Goal: Answer question/provide support: Share knowledge or assist other users

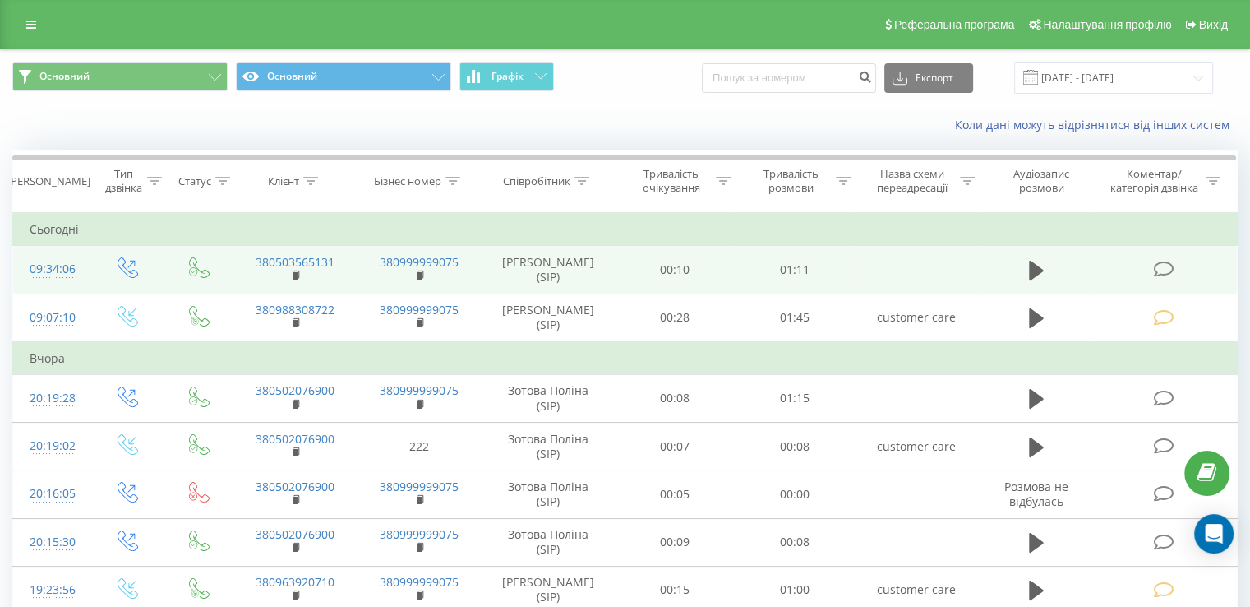
click at [1174, 263] on icon at bounding box center [1163, 269] width 21 height 17
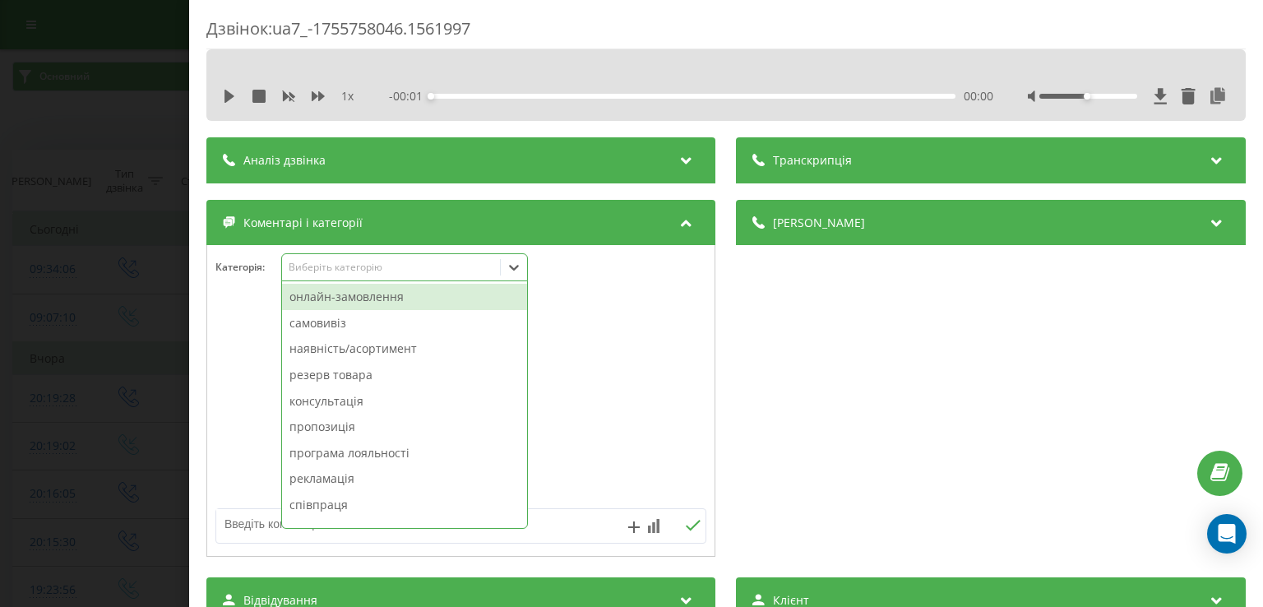
click at [378, 276] on div "Виберіть категорію" at bounding box center [404, 267] width 247 height 28
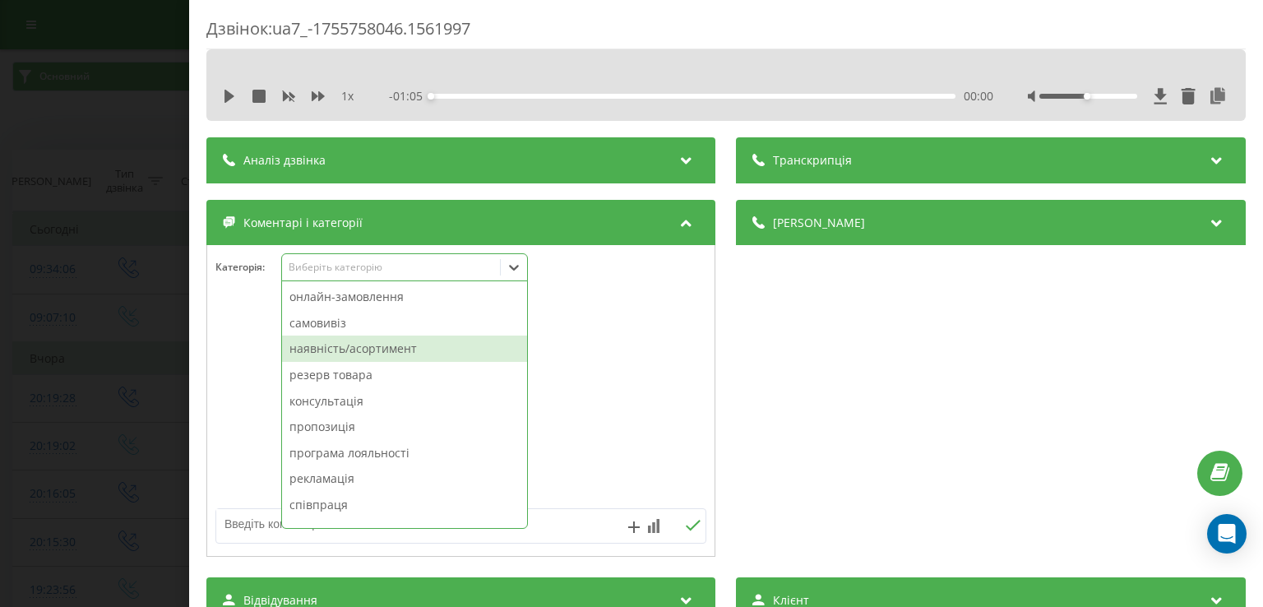
click at [374, 338] on div "наявність/асортимент" at bounding box center [404, 348] width 245 height 26
click at [374, 338] on div "резерв товара" at bounding box center [404, 348] width 245 height 26
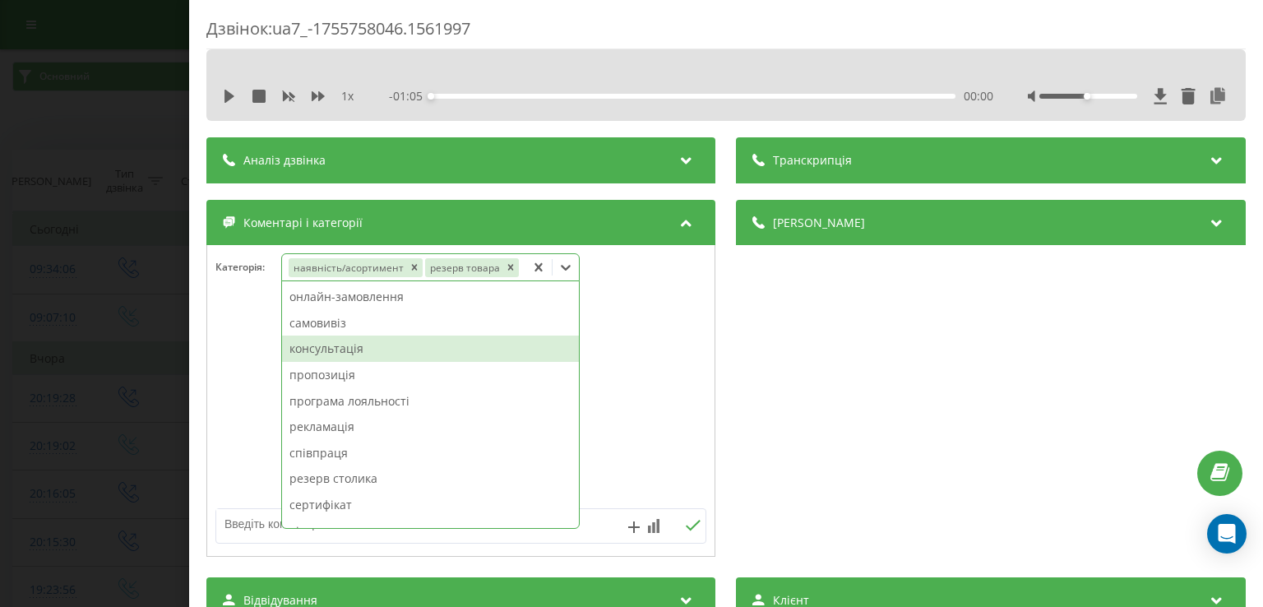
click at [218, 369] on div at bounding box center [460, 401] width 507 height 197
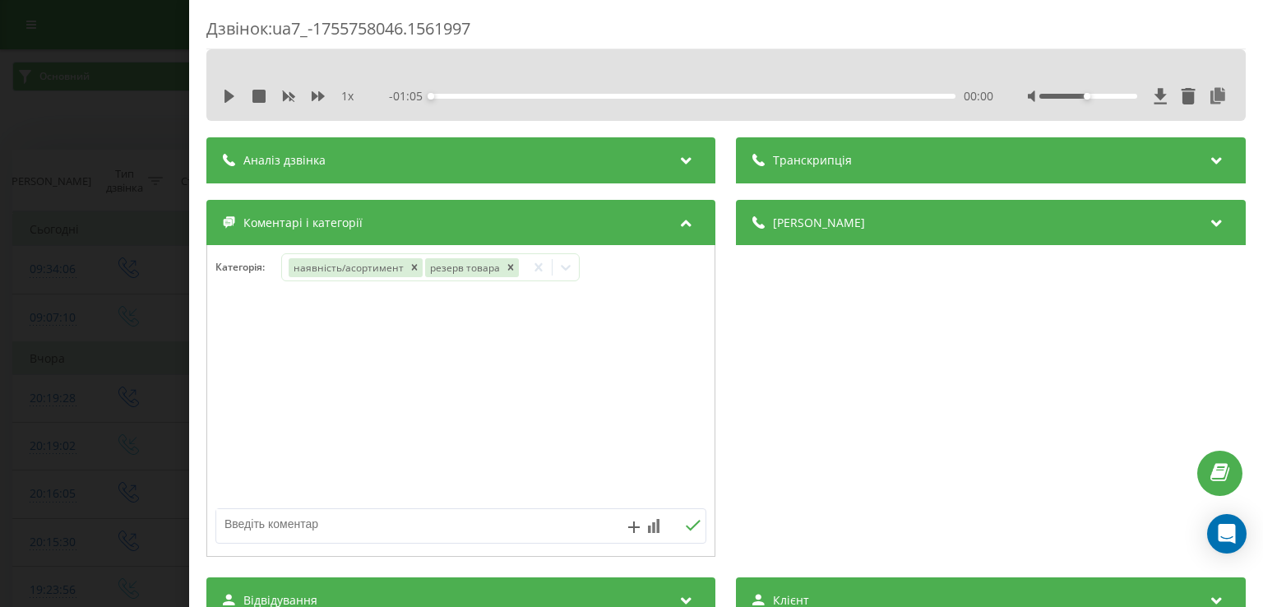
click at [125, 333] on div "Дзвінок : ua7_-1755758046.1561997 1 x - 01:05 00:00 00:00 Транскрипція Для AI-а…" at bounding box center [631, 303] width 1263 height 607
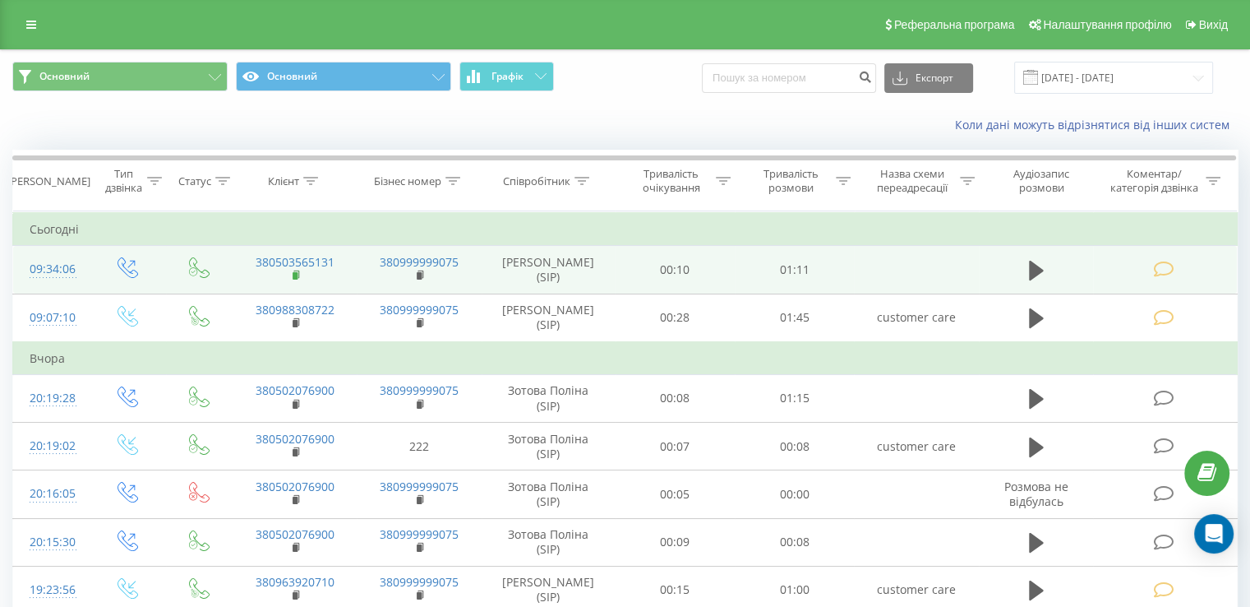
click at [298, 277] on icon at bounding box center [296, 273] width 6 height 7
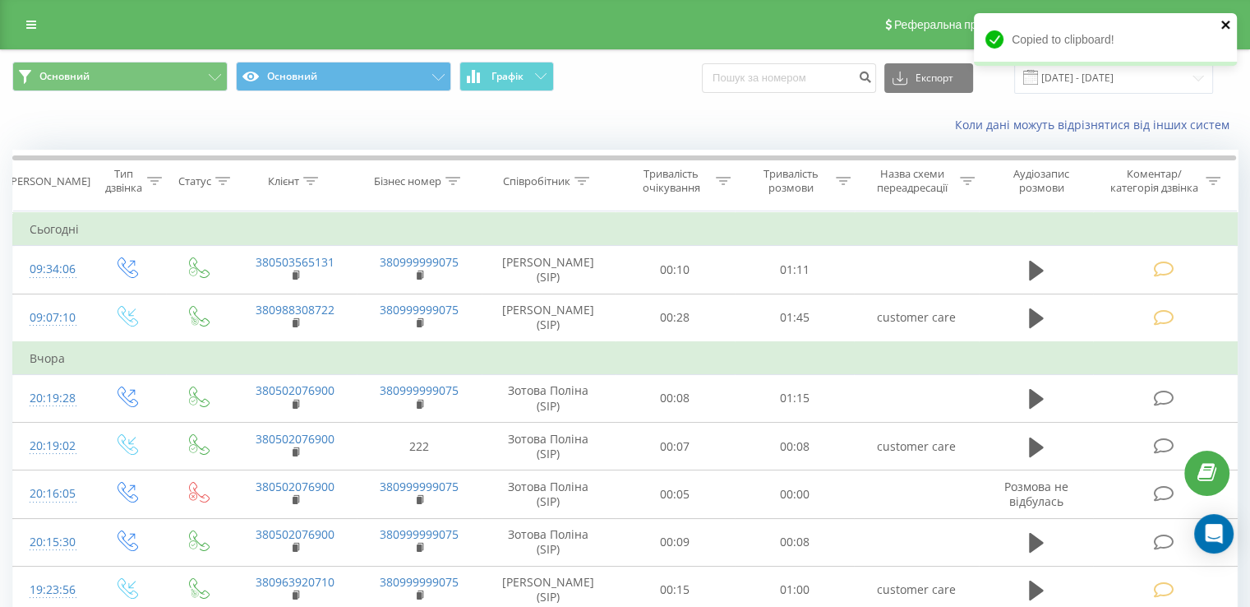
click at [1227, 24] on icon "close" at bounding box center [1227, 24] width 12 height 13
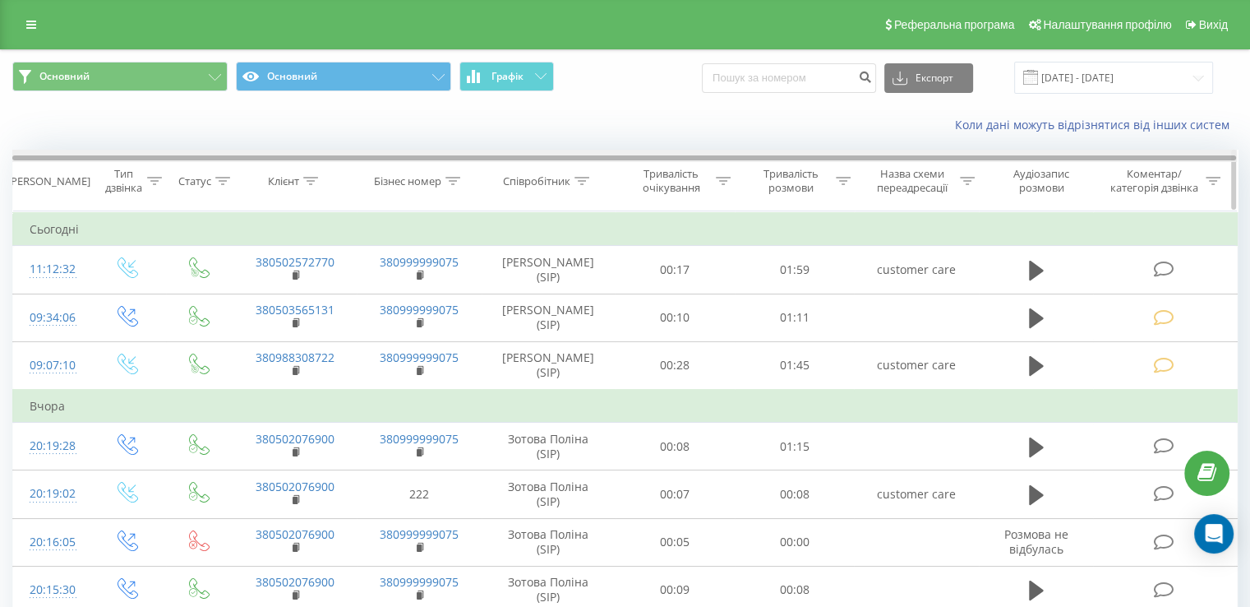
click at [691, 159] on div at bounding box center [624, 157] width 1224 height 5
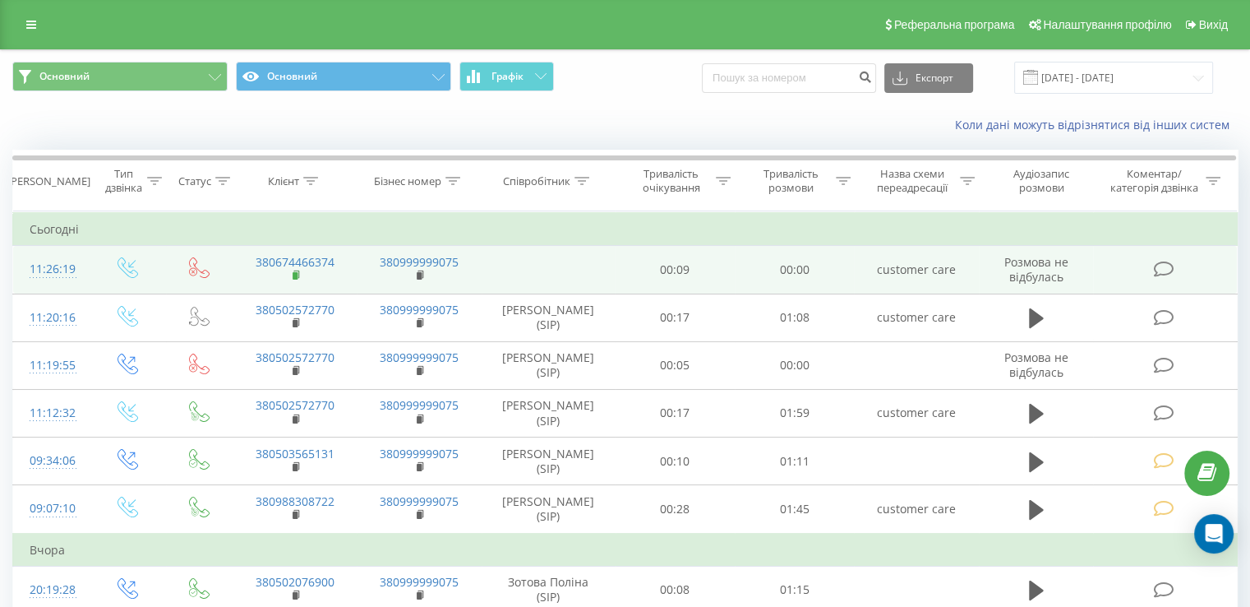
click at [295, 275] on rect at bounding box center [295, 275] width 5 height 7
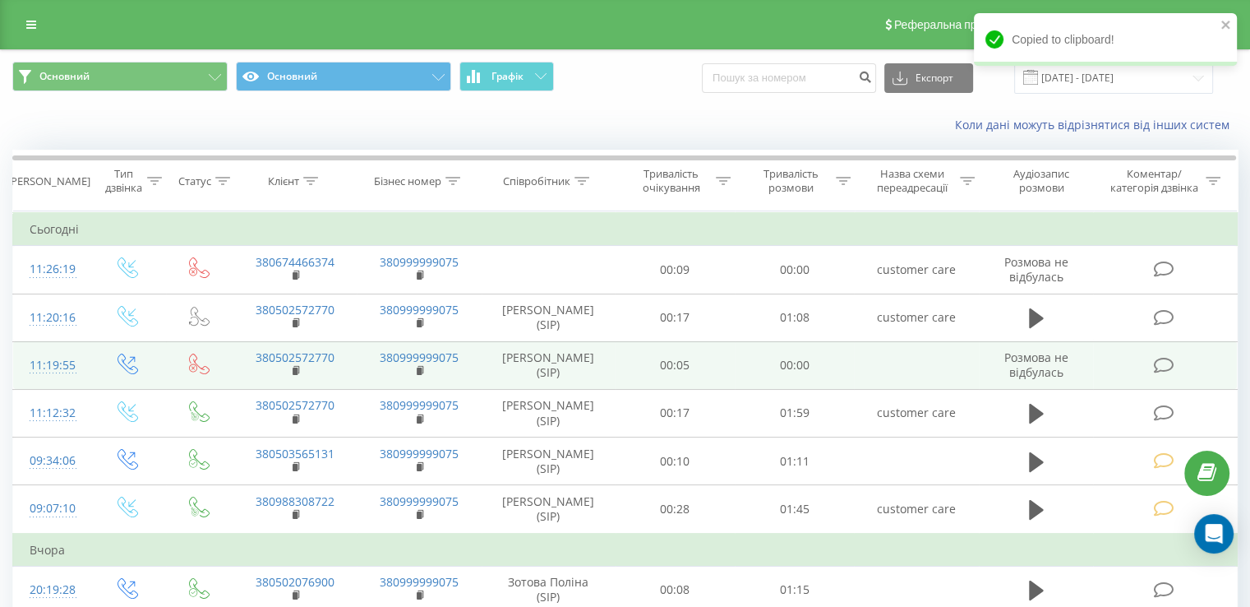
click at [1167, 363] on icon at bounding box center [1163, 365] width 21 height 17
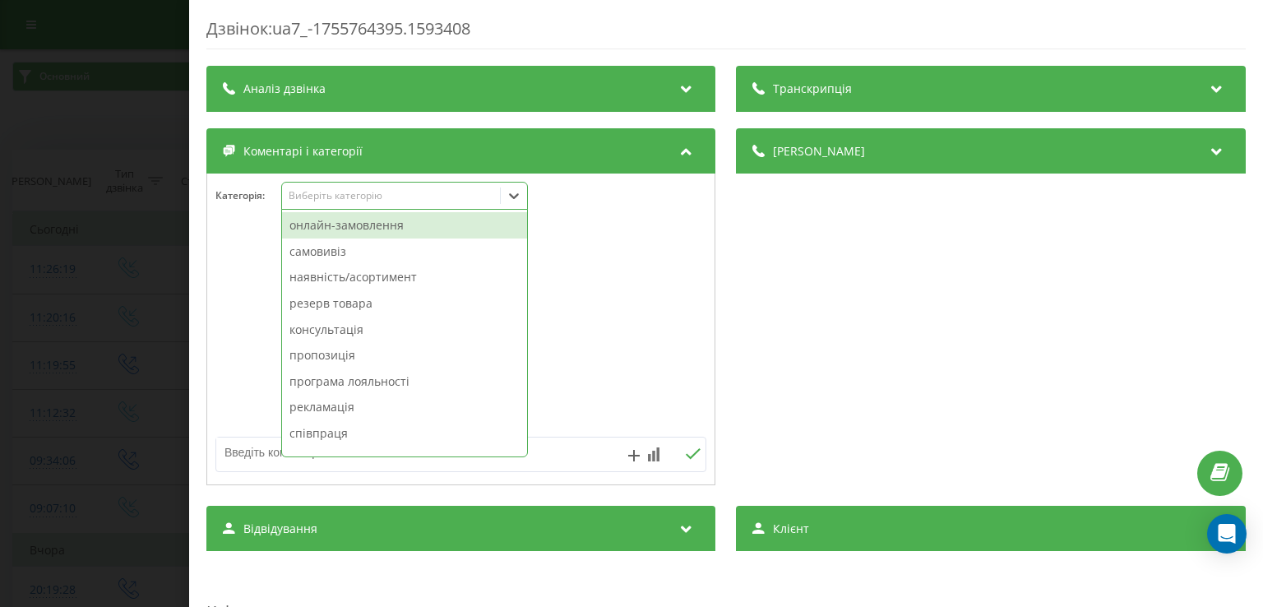
click at [365, 201] on div "Виберіть категорію" at bounding box center [392, 195] width 206 height 13
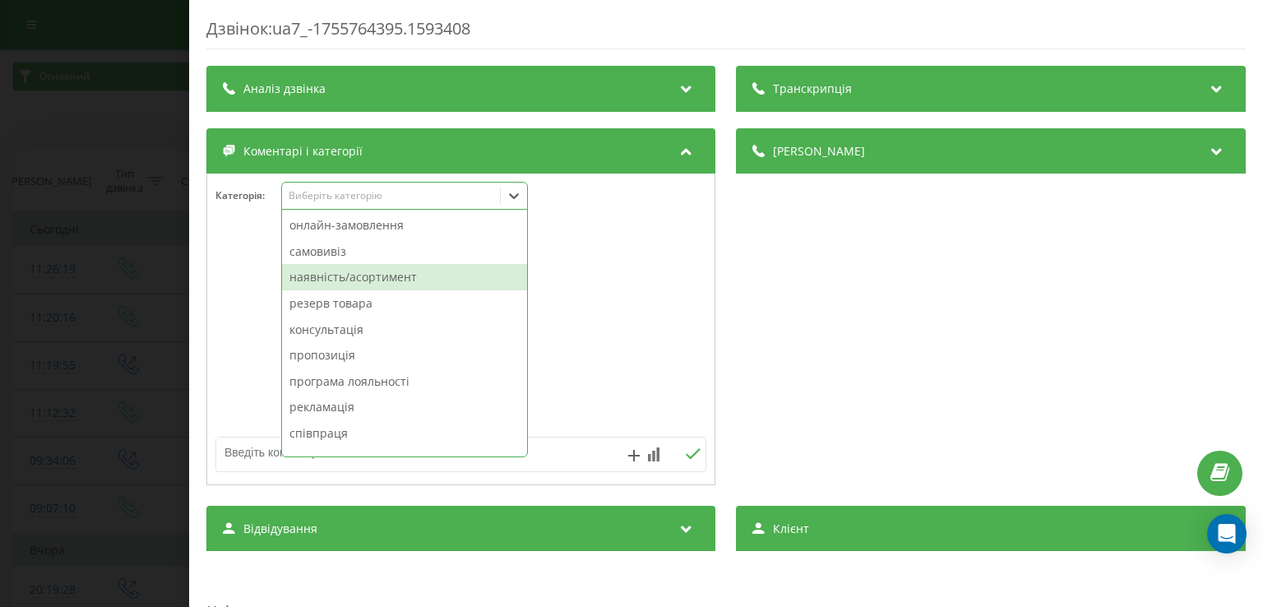
click at [365, 283] on div "наявність/асортимент" at bounding box center [404, 277] width 245 height 26
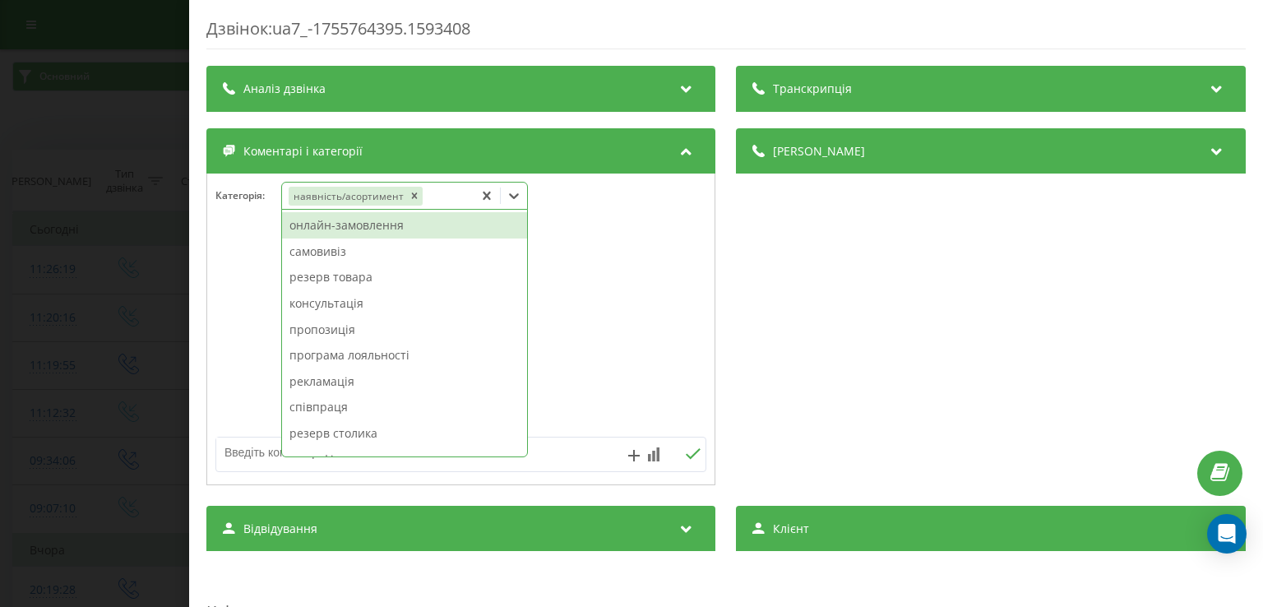
click at [98, 312] on div "Дзвінок : ua7_-1755764395.1593408 Транскрипція Для AI-аналізу майбутніх дзвінкі…" at bounding box center [631, 303] width 1263 height 607
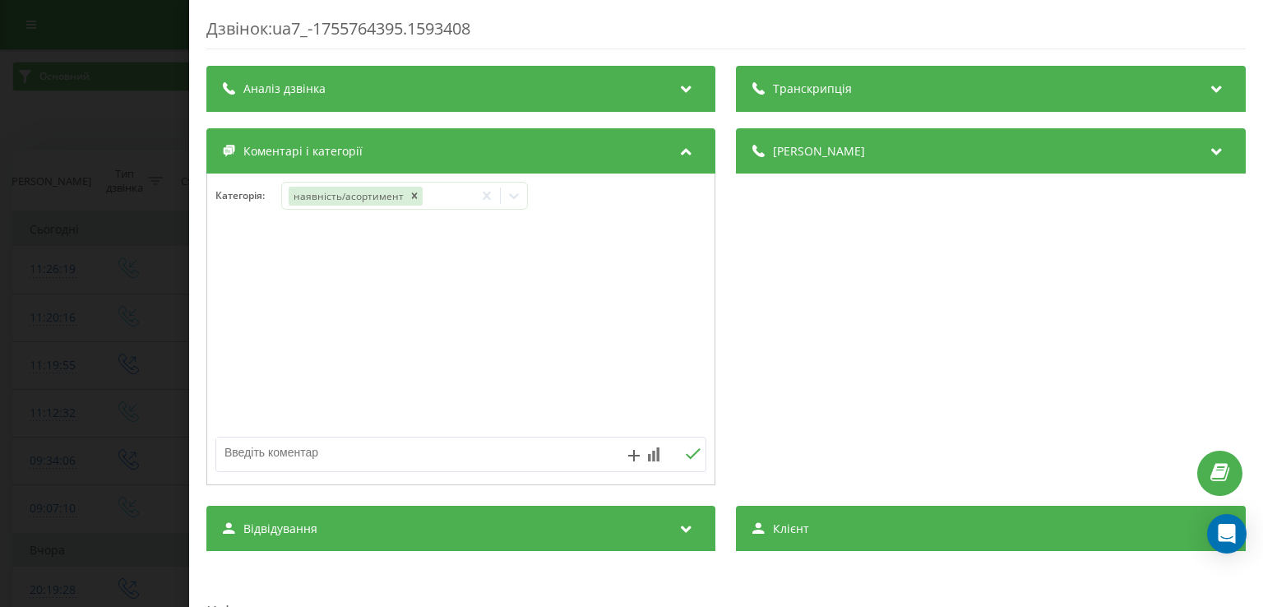
click at [56, 176] on div "Дзвінок : ua7_-1755764395.1593408 Транскрипція Для AI-аналізу майбутніх дзвінкі…" at bounding box center [631, 303] width 1263 height 607
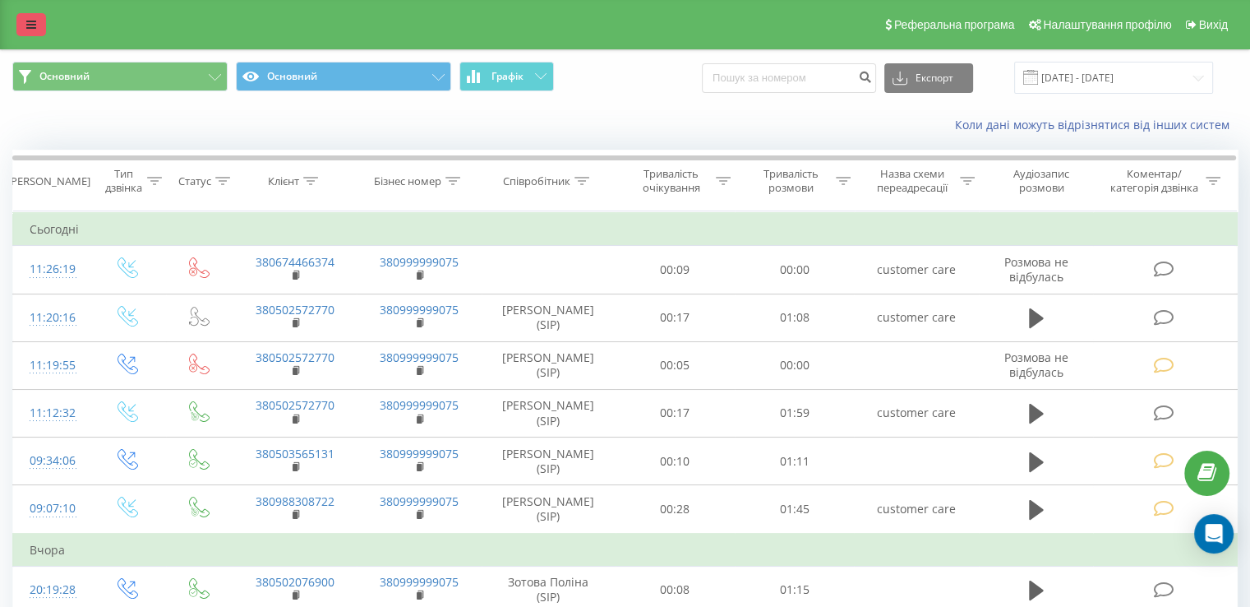
click at [35, 24] on icon at bounding box center [31, 25] width 10 height 12
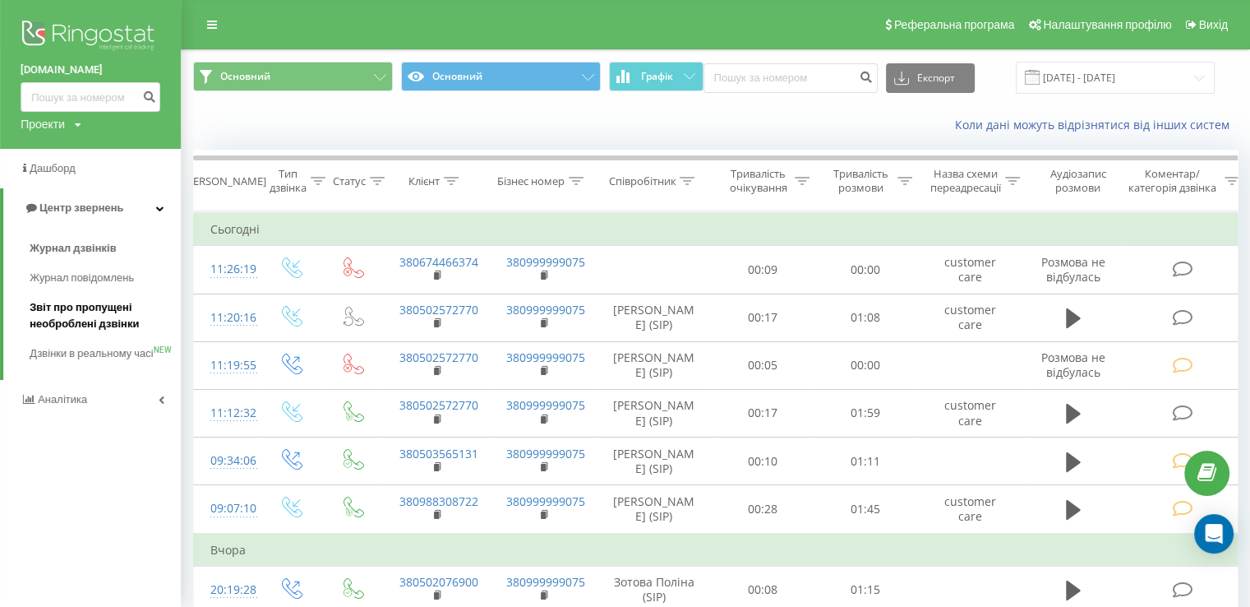
click at [34, 293] on link "Звіт про пропущені необроблені дзвінки" at bounding box center [105, 316] width 151 height 46
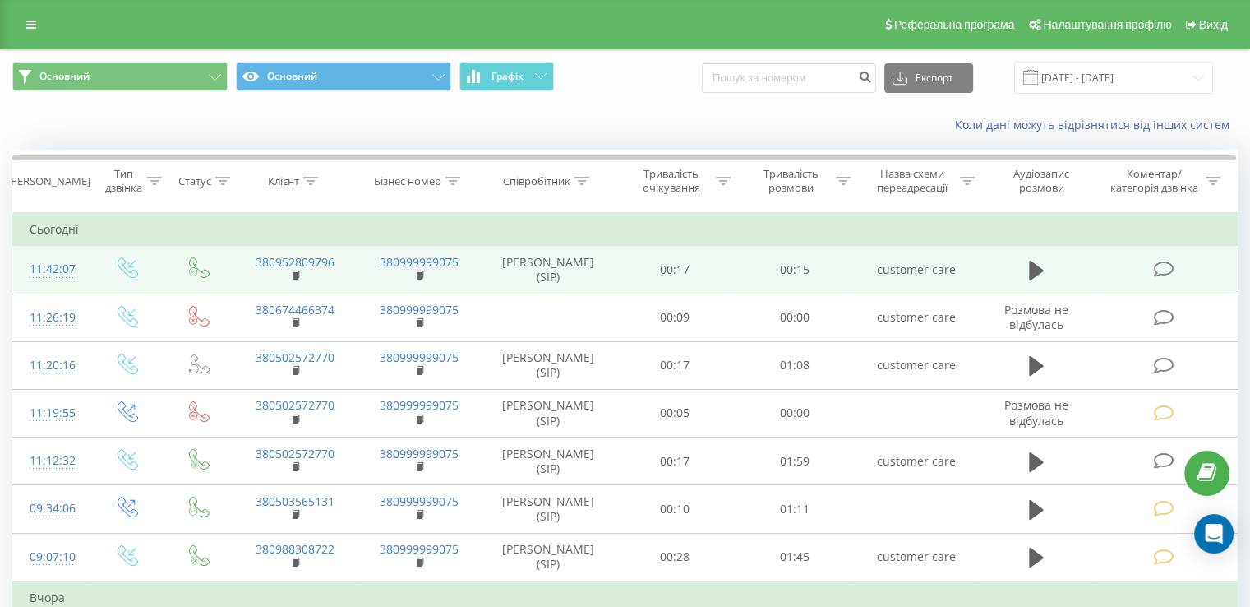
drag, startPoint x: 303, startPoint y: 261, endPoint x: 1165, endPoint y: 270, distance: 862.4
click at [1165, 270] on icon at bounding box center [1163, 269] width 21 height 17
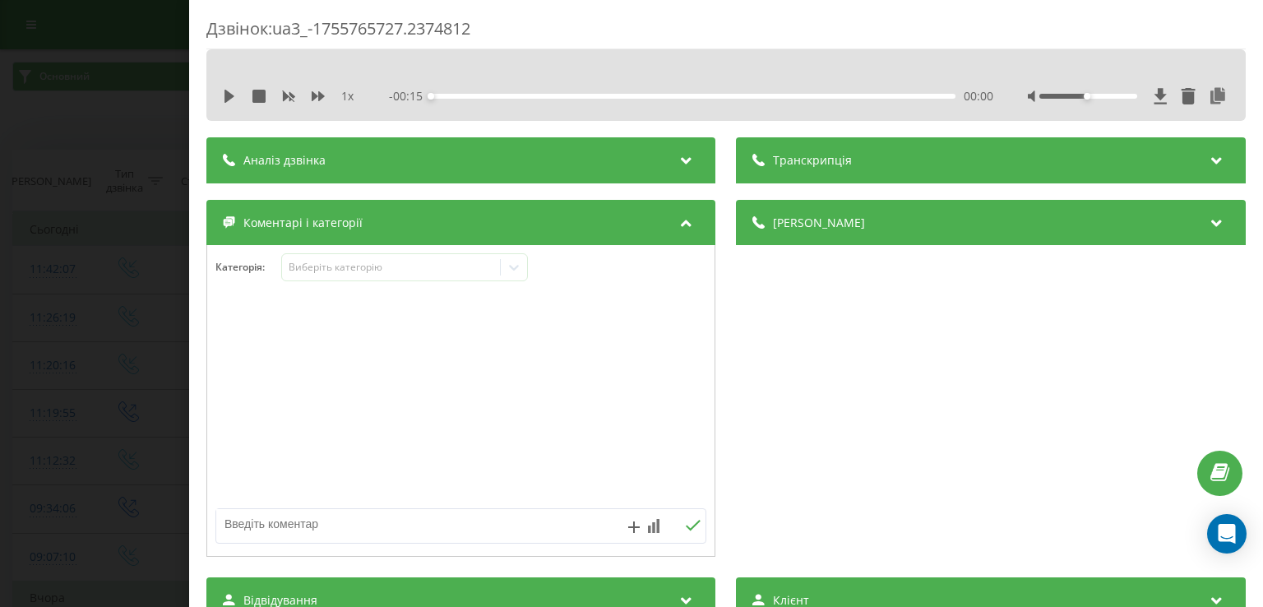
scroll to position [335, 0]
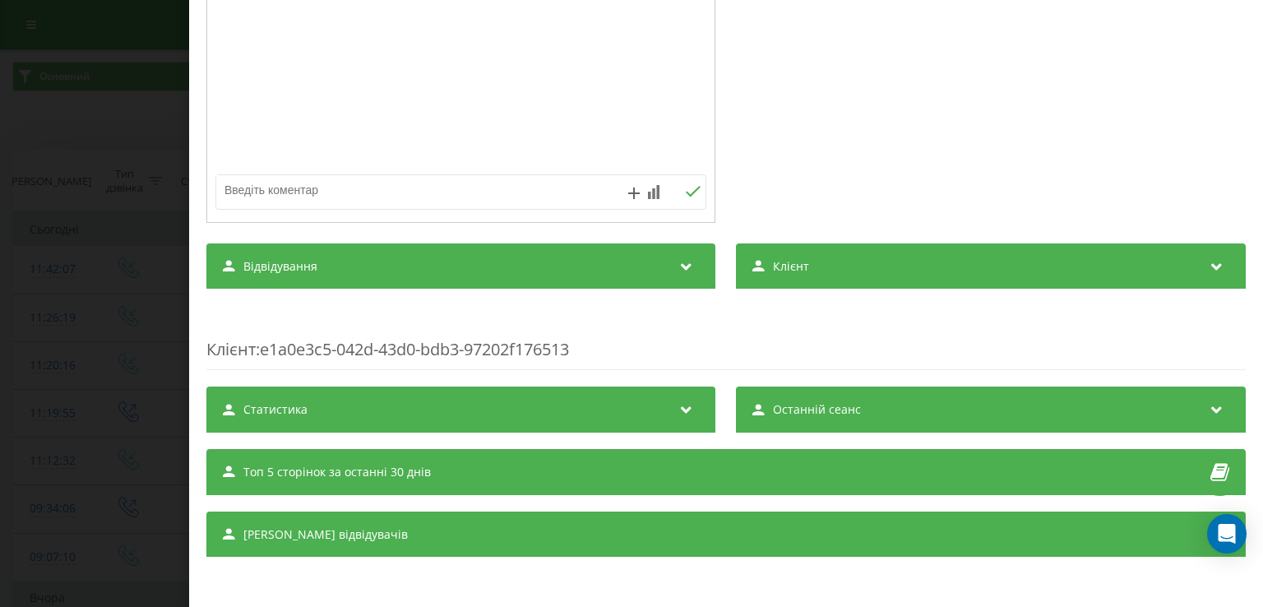
click at [820, 283] on div "Клієнт" at bounding box center [991, 266] width 509 height 46
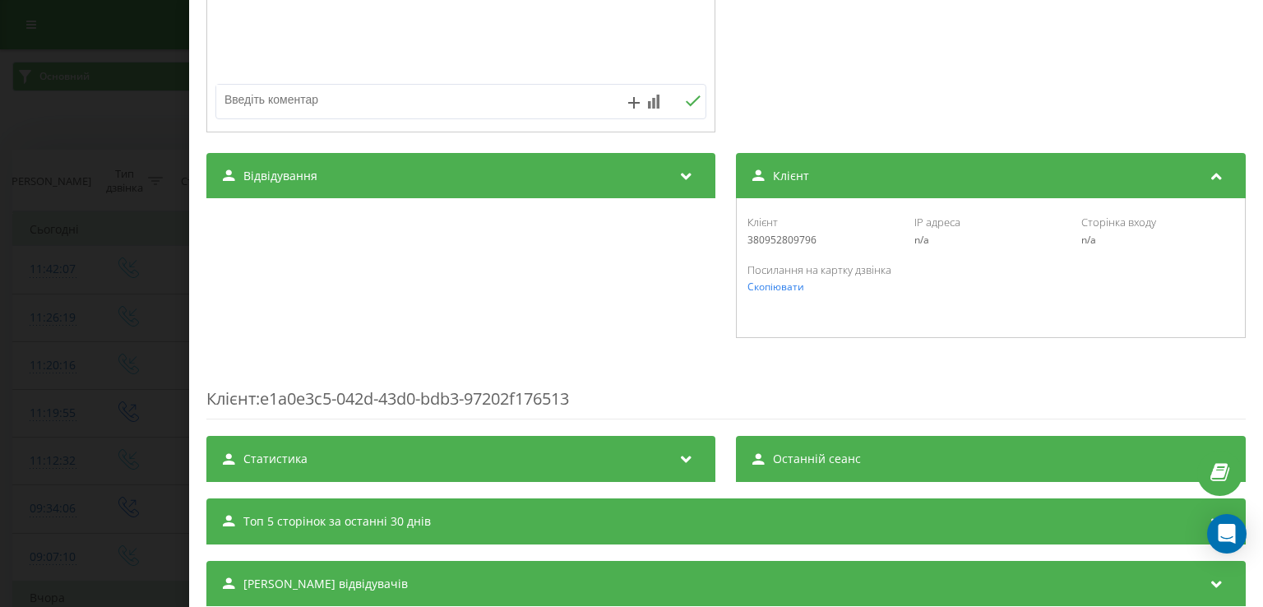
scroll to position [474, 0]
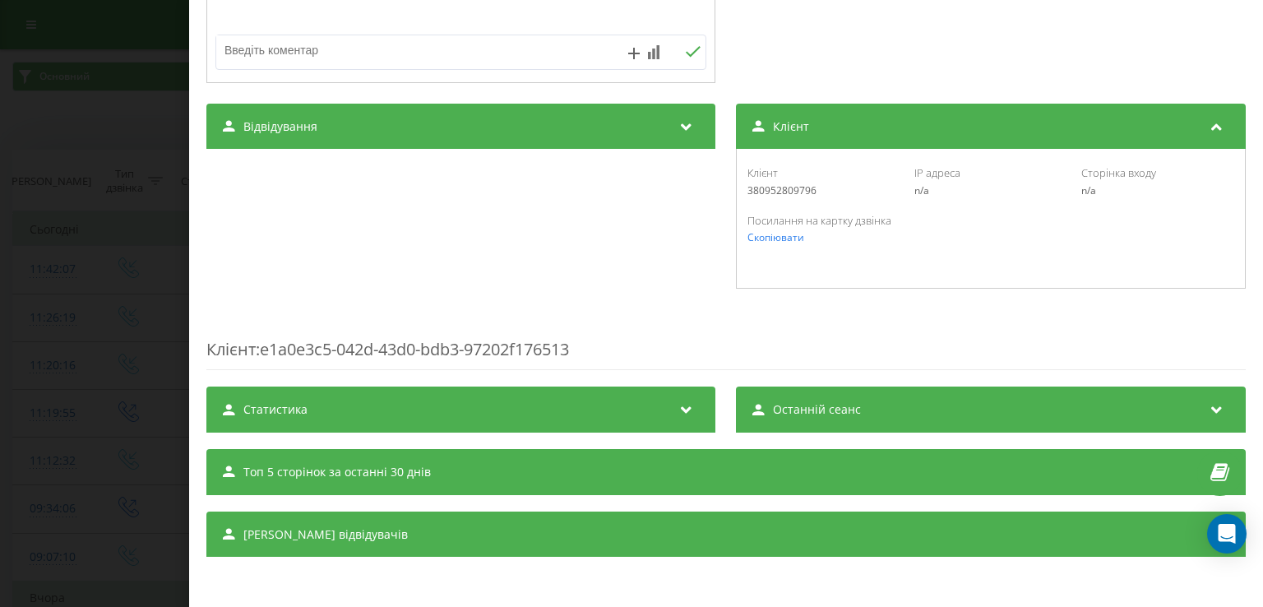
click at [758, 405] on icon at bounding box center [759, 410] width 12 height 12
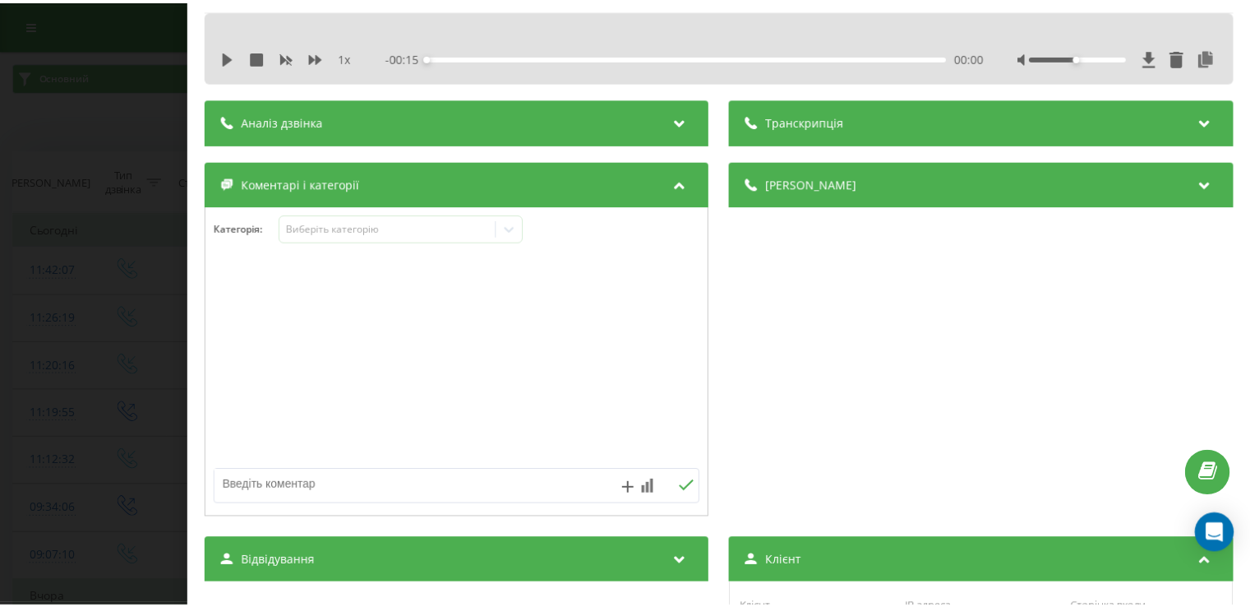
scroll to position [0, 0]
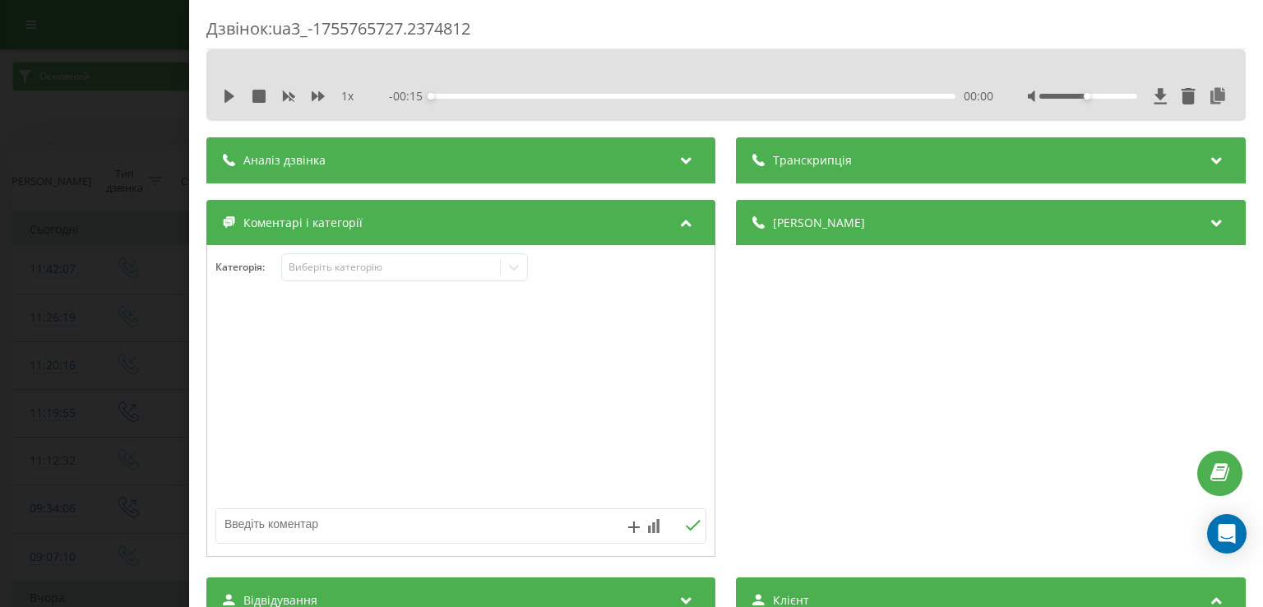
click at [764, 238] on div "[PERSON_NAME]" at bounding box center [991, 223] width 509 height 46
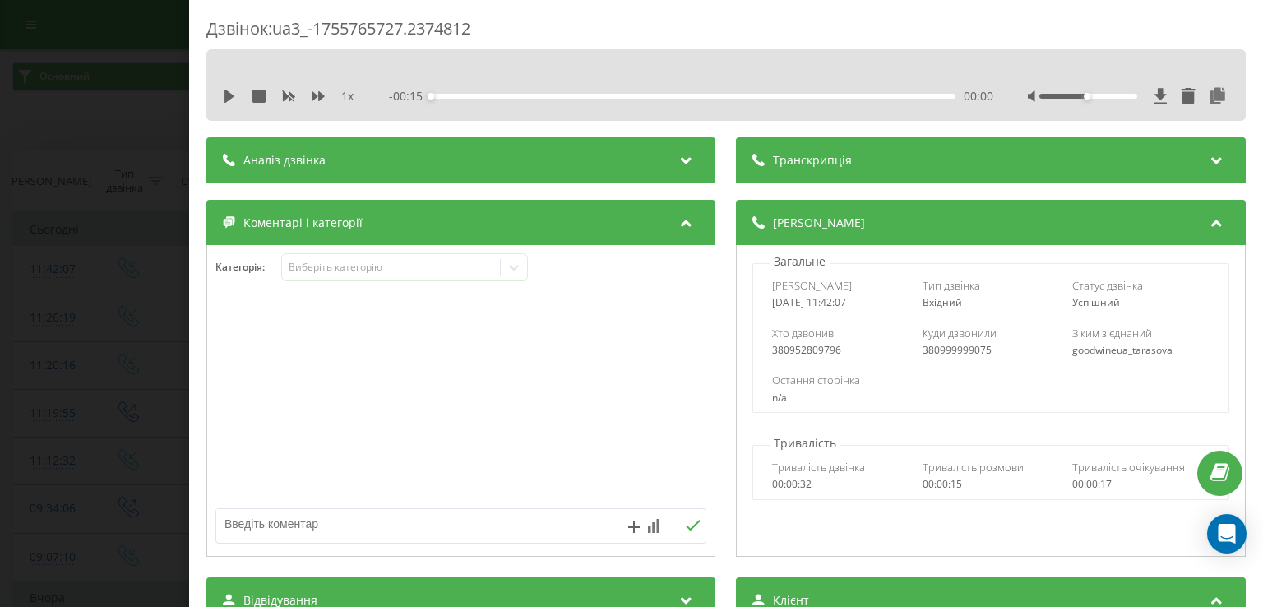
click at [766, 172] on div "Транскрипція" at bounding box center [991, 160] width 509 height 46
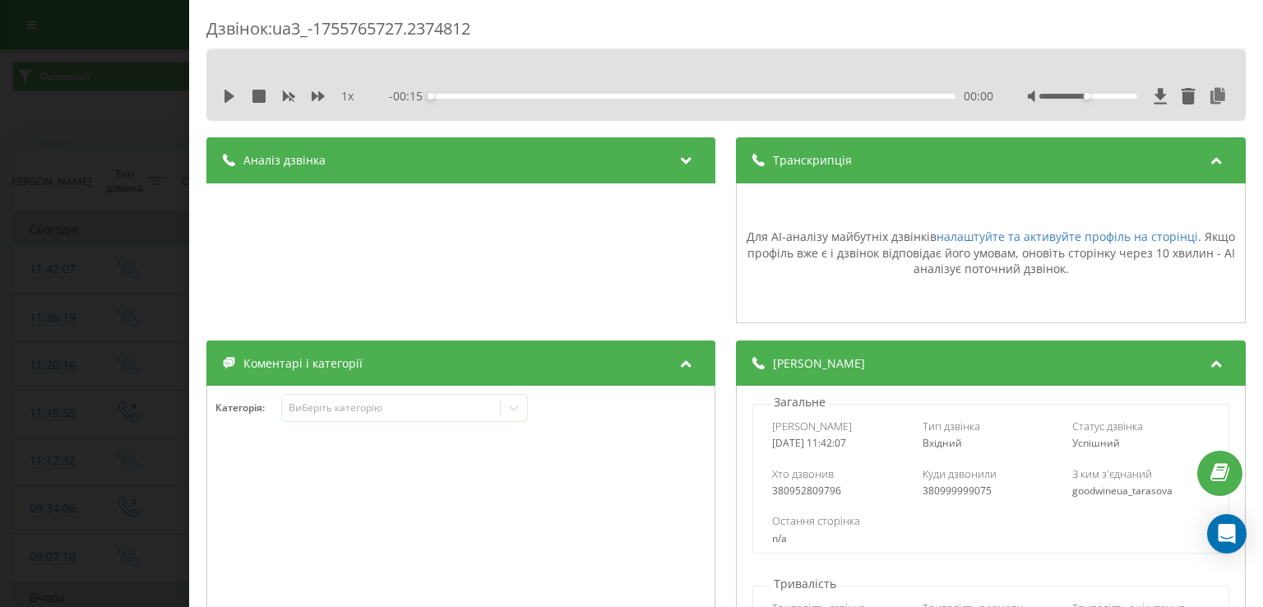
click at [23, 360] on div "Дзвінок : ua3_-1755765727.2374812 1 x - 00:15 00:00 00:00 Транскрипція Для AI-а…" at bounding box center [631, 303] width 1263 height 607
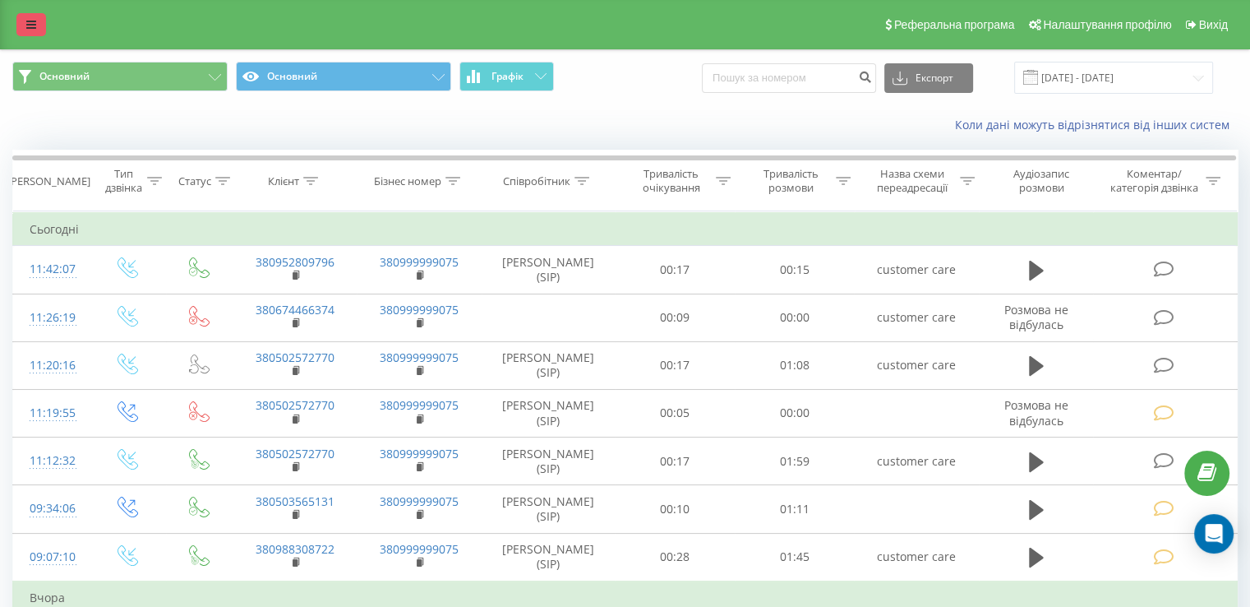
click at [16, 22] on link at bounding box center [31, 24] width 30 height 23
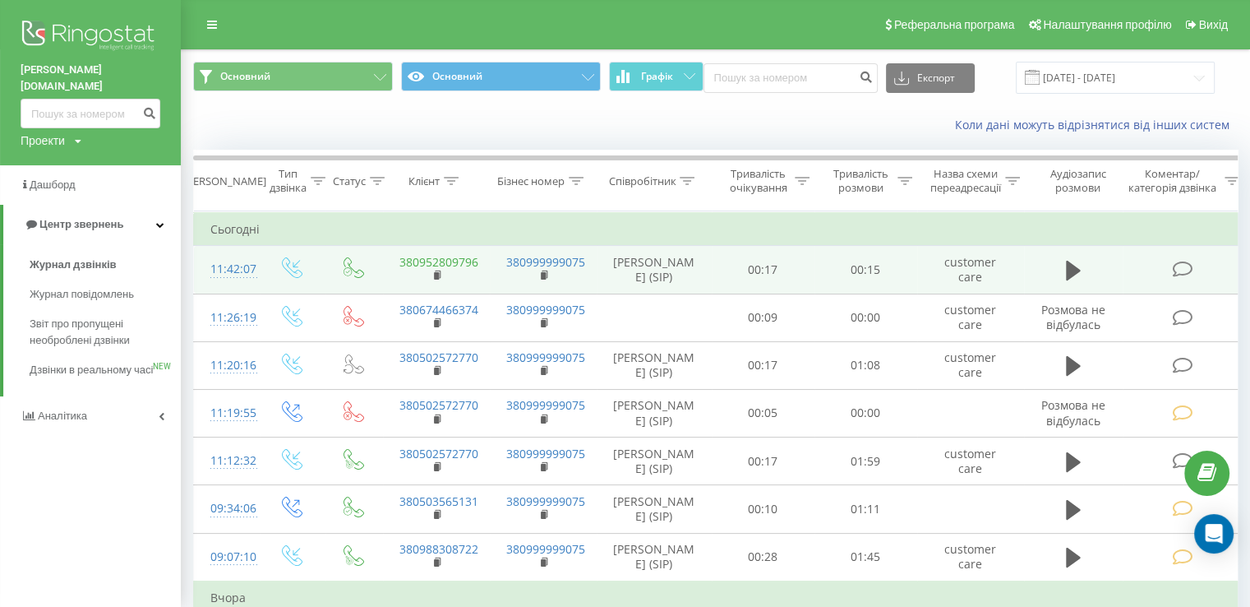
click at [445, 258] on link "380952809796" at bounding box center [439, 262] width 79 height 16
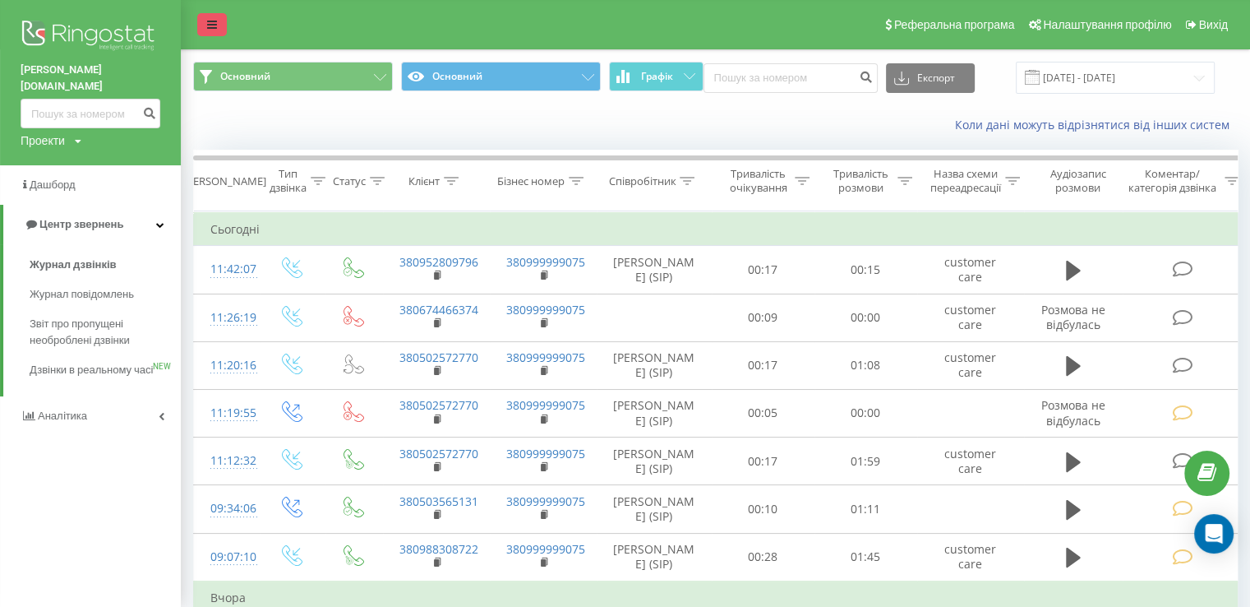
click at [197, 16] on link at bounding box center [212, 24] width 30 height 23
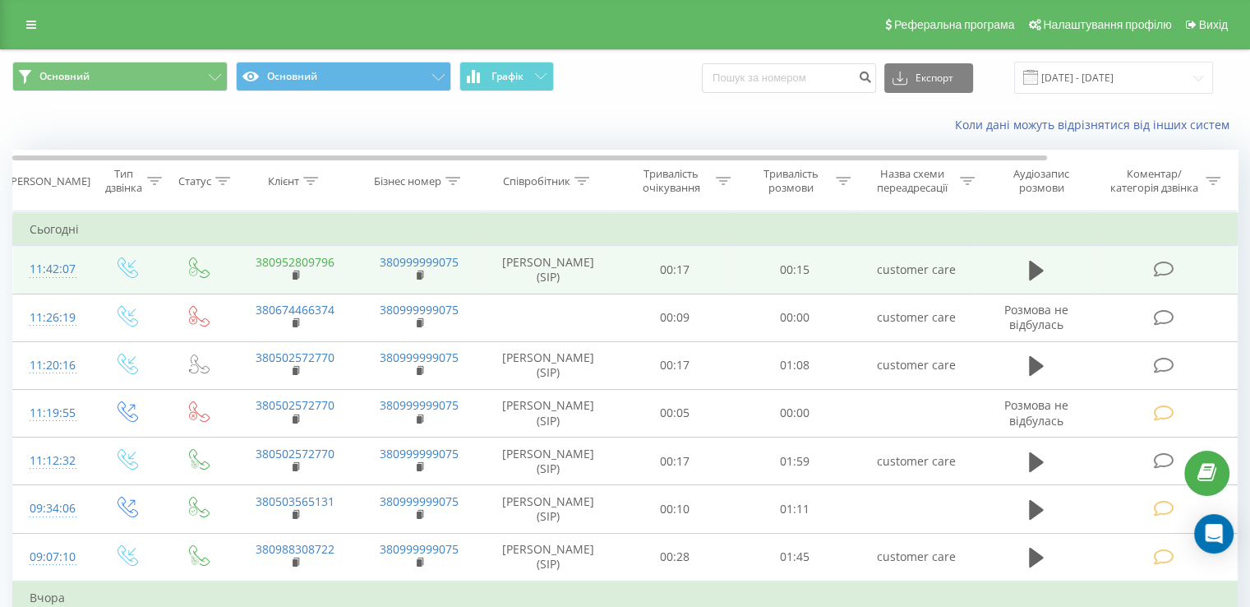
click at [299, 261] on link "380952809796" at bounding box center [295, 262] width 79 height 16
click at [296, 261] on link "380952809796" at bounding box center [295, 262] width 79 height 16
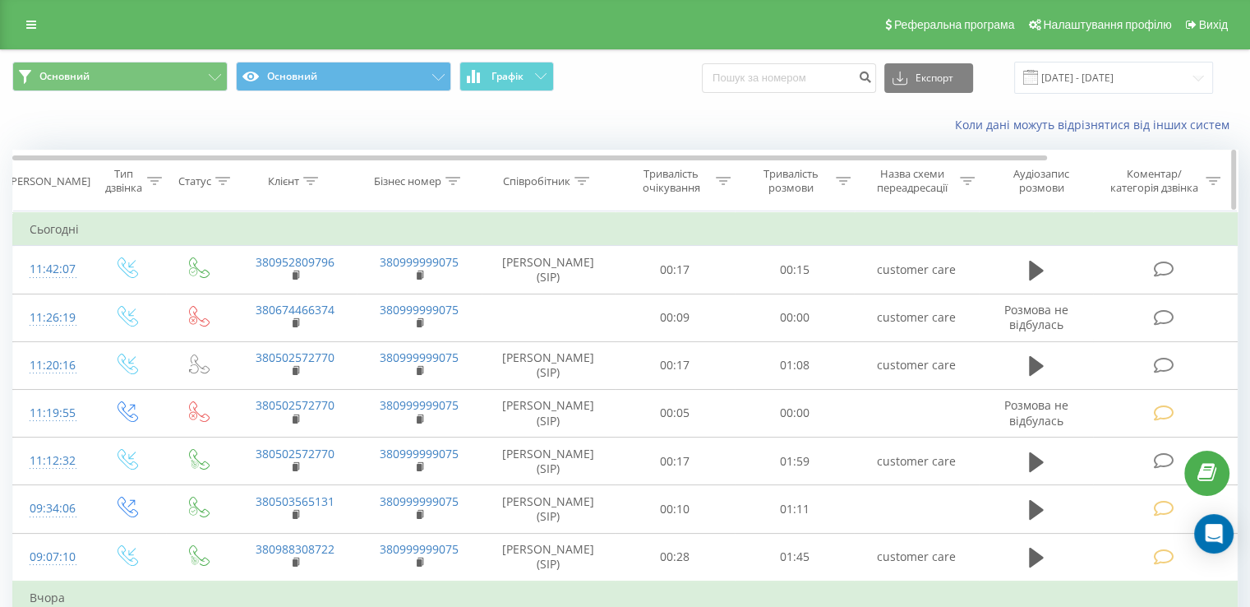
drag, startPoint x: 335, startPoint y: 179, endPoint x: 307, endPoint y: 176, distance: 28.1
click at [335, 179] on div "Клієнт" at bounding box center [295, 181] width 124 height 14
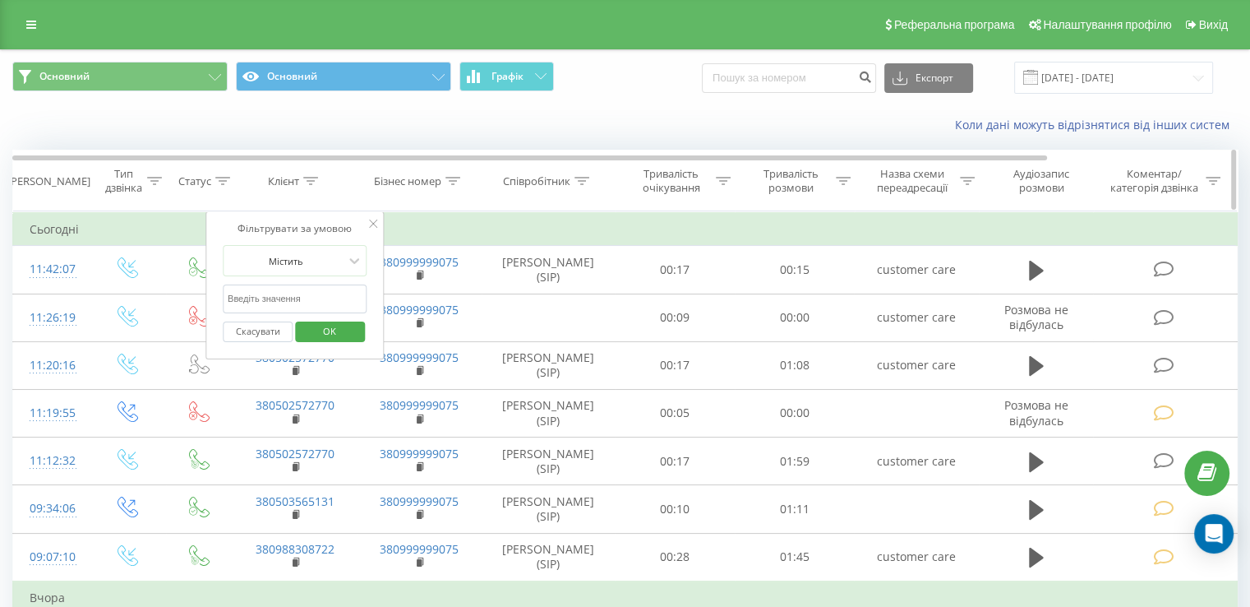
click at [343, 177] on div "Клієнт" at bounding box center [295, 181] width 124 height 14
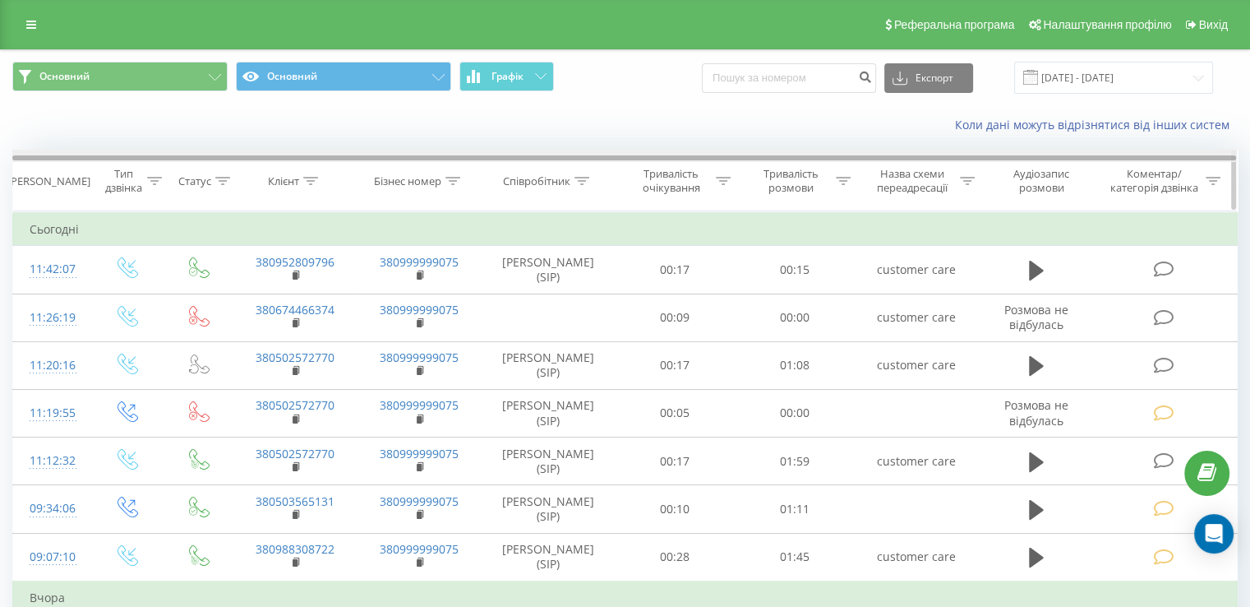
drag, startPoint x: 1034, startPoint y: 154, endPoint x: 1148, endPoint y: 150, distance: 113.5
click at [1148, 150] on div at bounding box center [624, 156] width 1225 height 12
drag, startPoint x: 1173, startPoint y: 159, endPoint x: 976, endPoint y: 178, distance: 198.3
click at [976, 178] on div "Дата дзвінка Тип дзвінка Статус Клієнт Бізнес номер Співробітник Тривалість очі…" at bounding box center [625, 181] width 1226 height 62
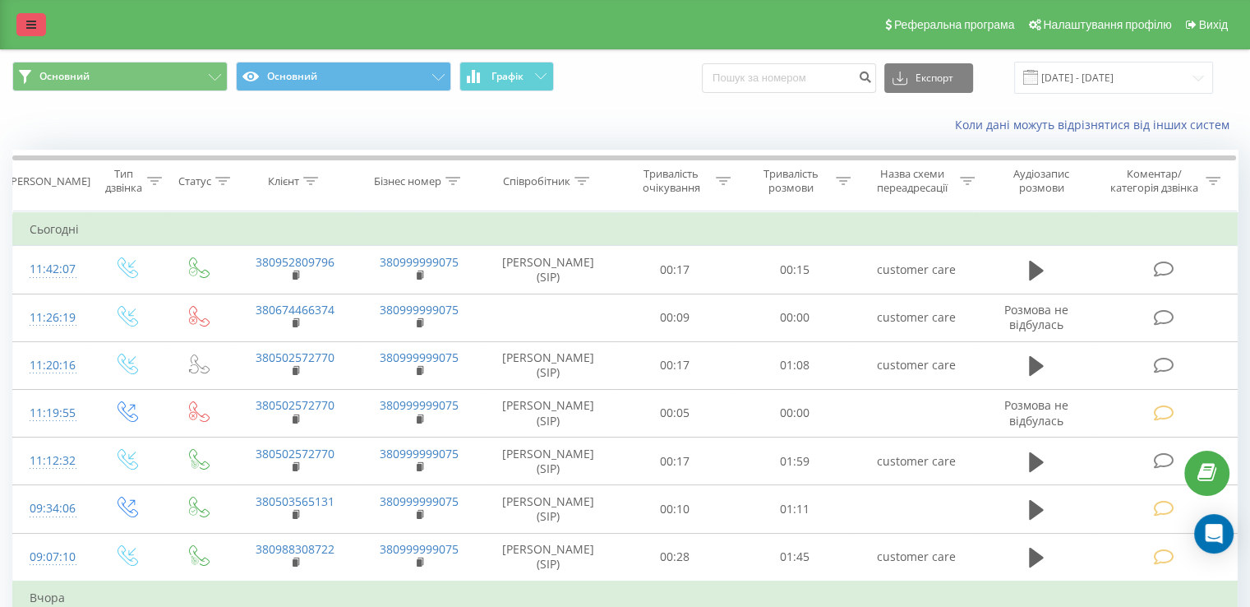
click at [39, 21] on link at bounding box center [31, 24] width 30 height 23
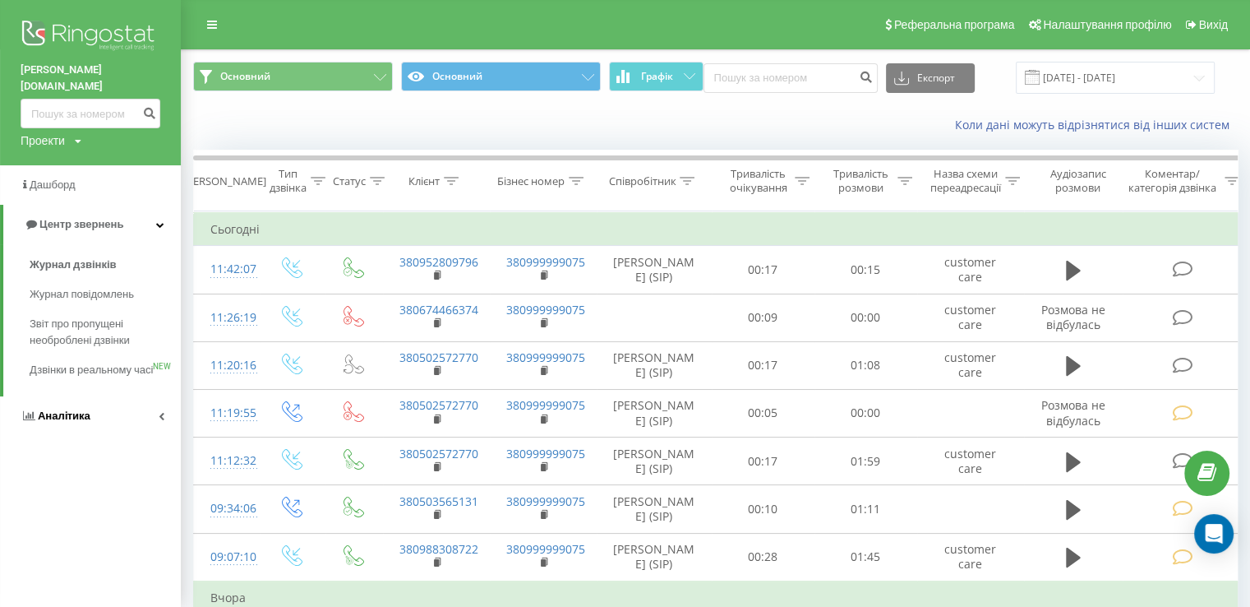
click at [124, 427] on link "Аналiтика" at bounding box center [90, 415] width 181 height 39
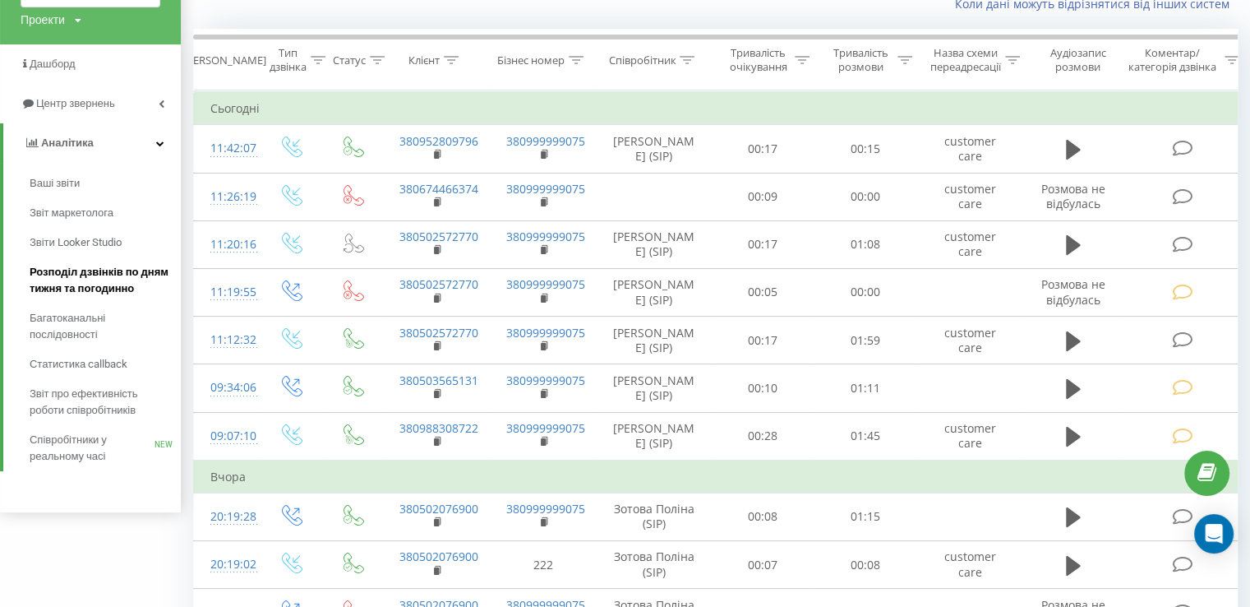
scroll to position [82, 0]
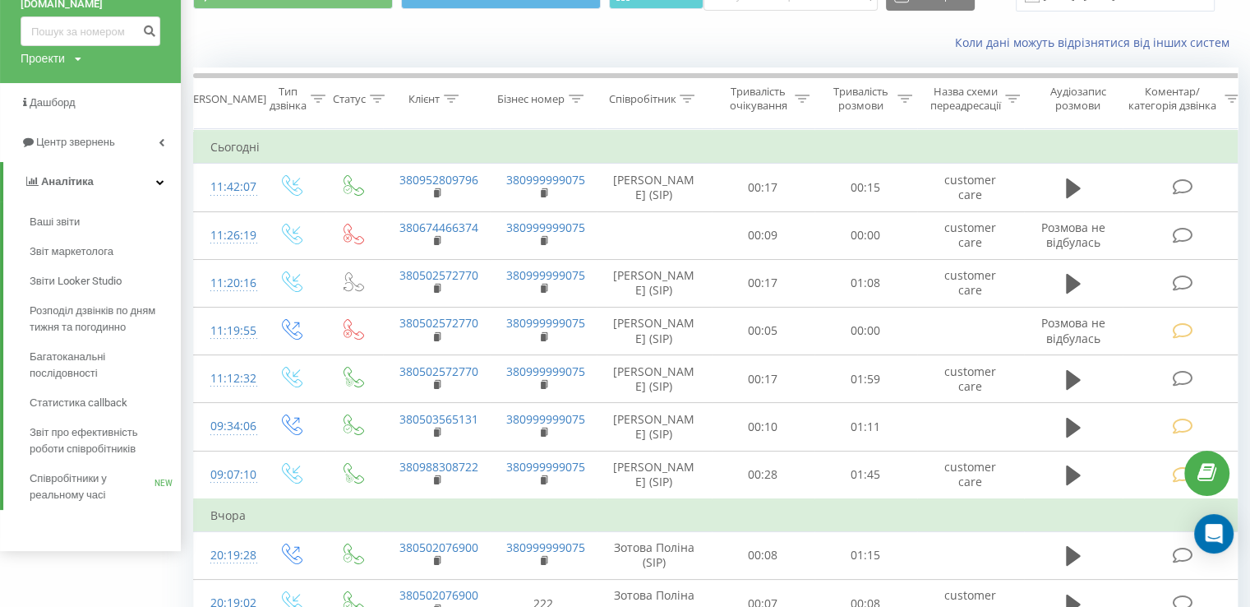
click at [42, 50] on div "Проекти" at bounding box center [43, 58] width 44 height 16
drag, startPoint x: 250, startPoint y: 34, endPoint x: 253, endPoint y: 53, distance: 19.2
click at [252, 34] on div "Коли дані можуть відрізнятися вiд інших систем" at bounding box center [716, 42] width 1068 height 39
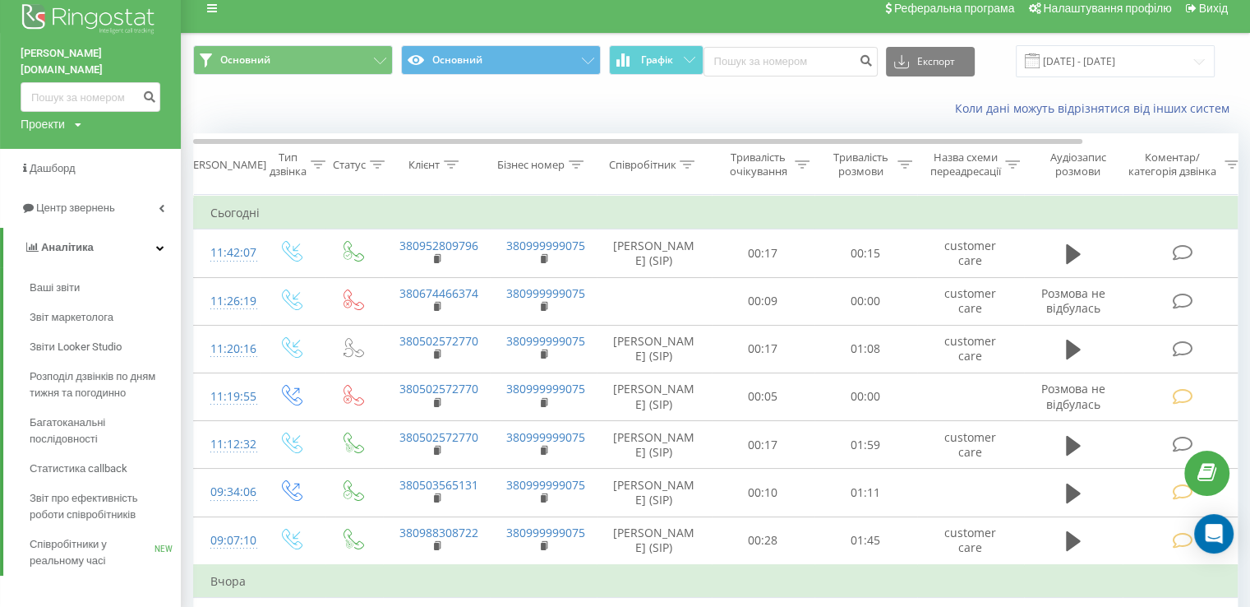
scroll to position [0, 0]
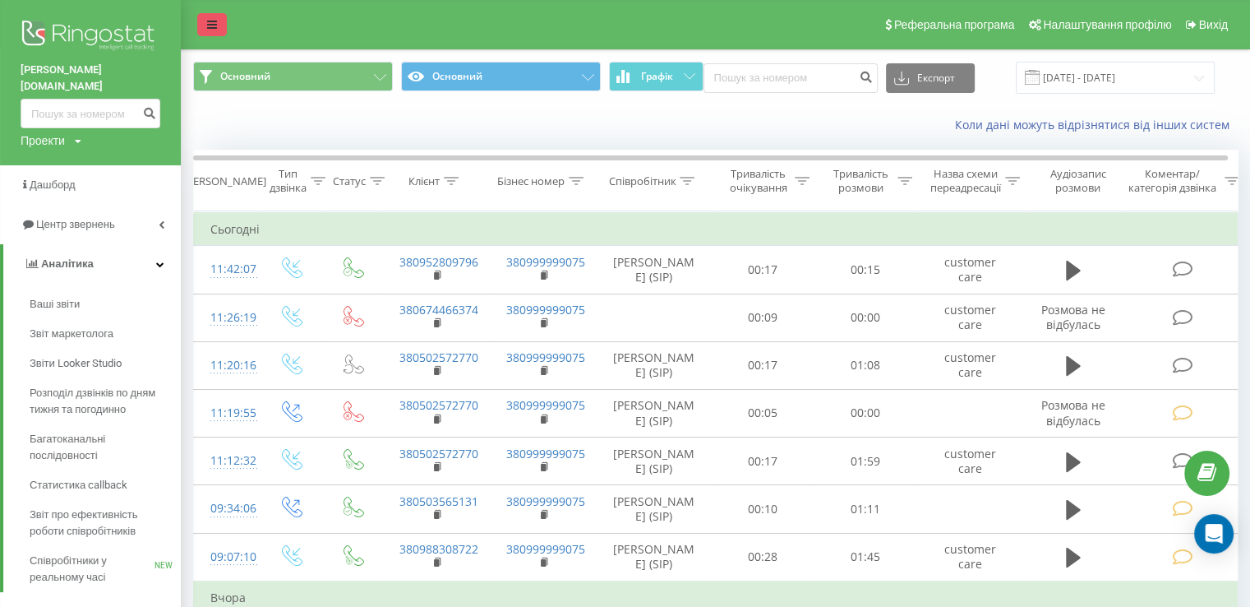
click at [206, 19] on link at bounding box center [212, 24] width 30 height 23
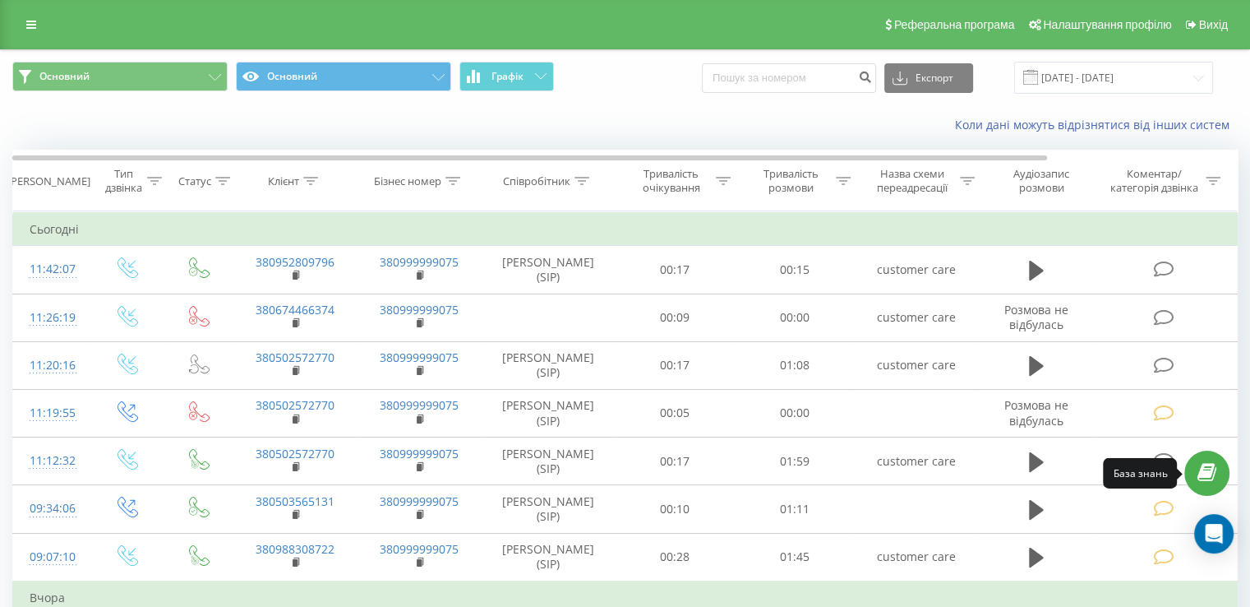
click at [1204, 470] on icon at bounding box center [1207, 473] width 19 height 16
